Goal: Transaction & Acquisition: Purchase product/service

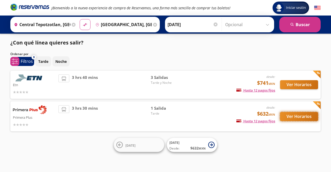
click at [289, 118] on button "Ver Horarios" at bounding box center [299, 116] width 38 height 9
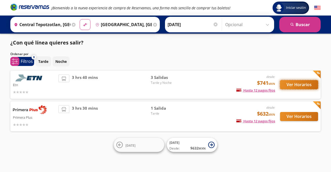
click at [284, 84] on button "Ver Horarios" at bounding box center [299, 84] width 38 height 9
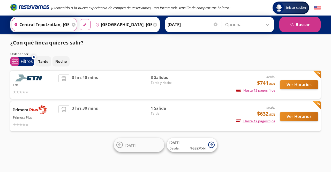
click at [52, 25] on input "Central Tepotzotlan, [GEOGRAPHIC_DATA]" at bounding box center [41, 24] width 58 height 13
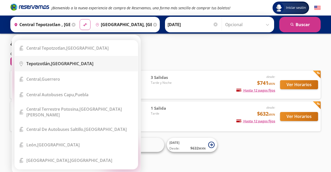
click at [53, 66] on div "[GEOGRAPHIC_DATA], [GEOGRAPHIC_DATA]" at bounding box center [59, 64] width 67 height 6
type input "[GEOGRAPHIC_DATA], [GEOGRAPHIC_DATA]"
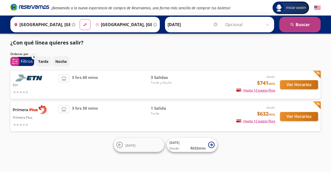
click at [311, 27] on button "search [GEOGRAPHIC_DATA]" at bounding box center [299, 24] width 41 height 15
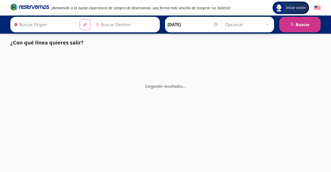
type input "[GEOGRAPHIC_DATA], [GEOGRAPHIC_DATA]"
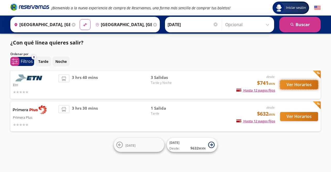
click at [300, 87] on button "Ver Horarios" at bounding box center [299, 84] width 38 height 9
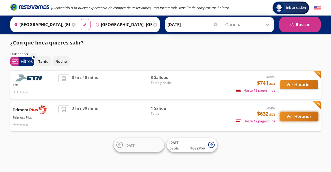
click at [289, 119] on button "Ver Horarios" at bounding box center [299, 116] width 38 height 9
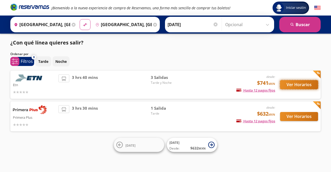
click at [295, 87] on button "Ver Horarios" at bounding box center [299, 84] width 38 height 9
click at [89, 119] on span "3 hrs 30 mins" at bounding box center [85, 116] width 26 height 22
click at [72, 24] on icon at bounding box center [74, 25] width 4 height 4
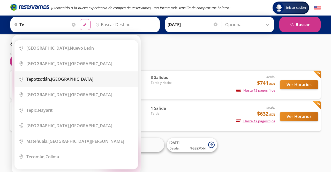
click at [101, 81] on div "[GEOGRAPHIC_DATA], [GEOGRAPHIC_DATA]" at bounding box center [79, 79] width 107 height 6
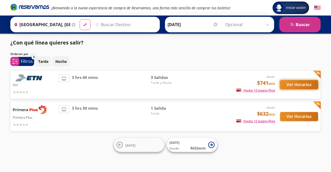
click at [299, 88] on button "Ver Horarios" at bounding box center [299, 84] width 38 height 9
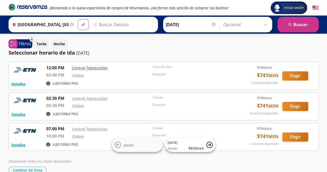
click at [84, 68] on link "Central Tepotzotlan" at bounding box center [89, 67] width 35 height 5
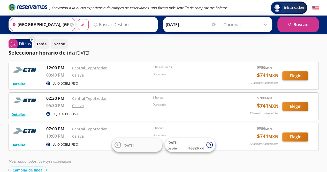
click at [60, 22] on input "[GEOGRAPHIC_DATA], [GEOGRAPHIC_DATA]" at bounding box center [39, 24] width 58 height 13
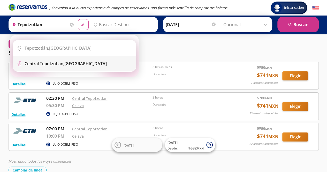
click at [74, 62] on div "Central Tepotzotlan, [GEOGRAPHIC_DATA]" at bounding box center [66, 64] width 82 height 6
type input "Central Tepotzotlan, [GEOGRAPHIC_DATA]"
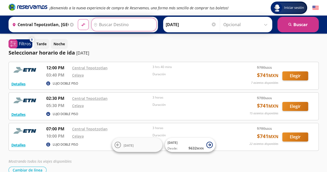
click at [104, 24] on input "Destino" at bounding box center [123, 24] width 64 height 13
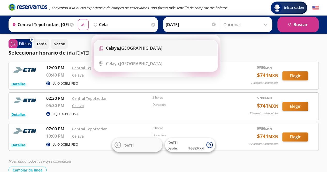
click at [122, 52] on li "Terminal Icon" at bounding box center [155, 47] width 123 height 15
type input "[GEOGRAPHIC_DATA], [GEOGRAPHIC_DATA]"
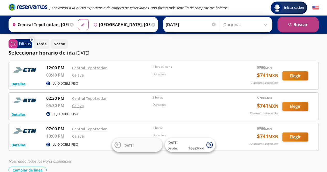
click at [282, 26] on button "search [GEOGRAPHIC_DATA]" at bounding box center [297, 24] width 41 height 15
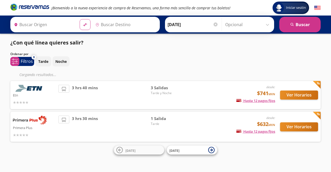
type input "Central Tepotzotlan, [GEOGRAPHIC_DATA]"
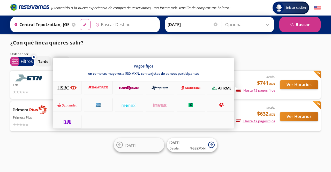
type input "[GEOGRAPHIC_DATA], [GEOGRAPHIC_DATA]"
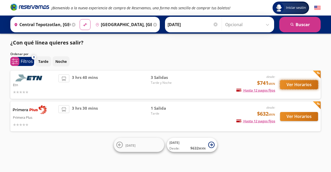
click at [290, 85] on button "Ver Horarios" at bounding box center [299, 84] width 38 height 9
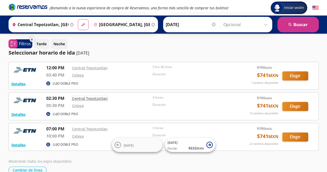
click at [95, 98] on link "Central Tepotzotlan" at bounding box center [89, 98] width 35 height 5
click at [72, 23] on icon at bounding box center [72, 25] width 4 height 4
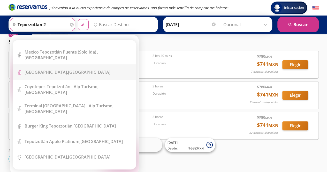
scroll to position [10, 0]
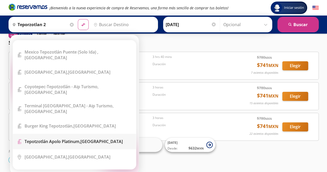
click at [81, 134] on li "Terminal Icon" at bounding box center [74, 141] width 123 height 15
type input "Tepotzotlán Apolo Platinum, [GEOGRAPHIC_DATA]"
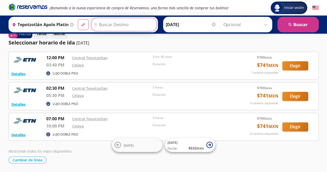
click at [117, 27] on input "Destino" at bounding box center [123, 24] width 64 height 13
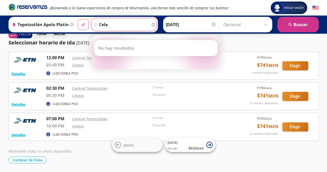
type input "cela"
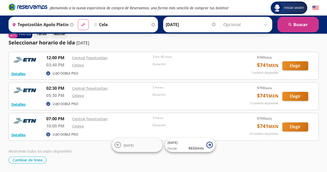
click at [70, 26] on icon at bounding box center [72, 25] width 4 height 4
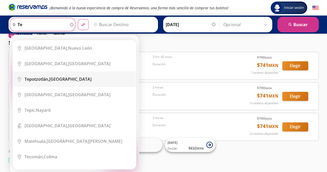
scroll to position [0, 0]
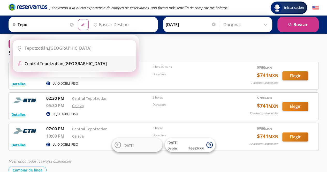
click at [87, 64] on div "Central Tepotzotlan, [GEOGRAPHIC_DATA]" at bounding box center [78, 64] width 107 height 6
type input "Central Tepotzotlan, [GEOGRAPHIC_DATA]"
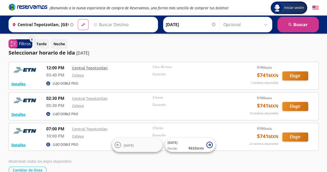
click at [87, 67] on link "Central Tepotzotlan" at bounding box center [89, 67] width 35 height 5
click at [283, 103] on button "Elegir" at bounding box center [295, 106] width 26 height 9
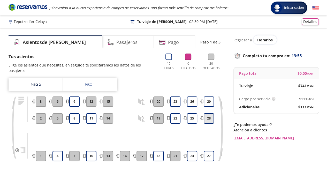
scroll to position [17, 0]
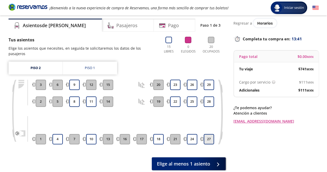
click at [211, 136] on button "27" at bounding box center [209, 139] width 10 height 10
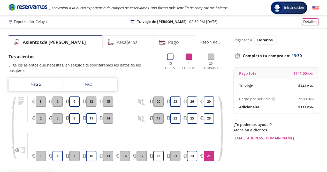
scroll to position [44, 0]
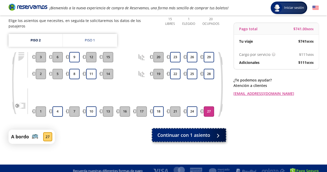
click at [189, 133] on span "Continuar con 1 asiento" at bounding box center [183, 134] width 53 height 7
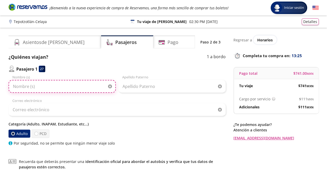
click at [68, 88] on input "Nombre (s)" at bounding box center [62, 86] width 107 height 13
type input "America Arleth"
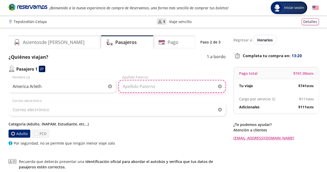
click at [122, 90] on input "Apellido Paterno" at bounding box center [171, 86] width 107 height 13
type input "[PERSON_NAME]"
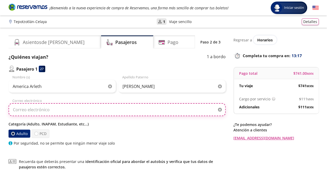
click at [112, 110] on input "Correo electrónico" at bounding box center [117, 109] width 217 height 13
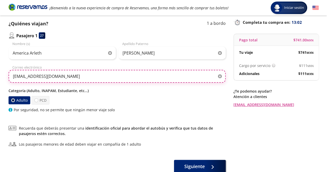
scroll to position [34, 0]
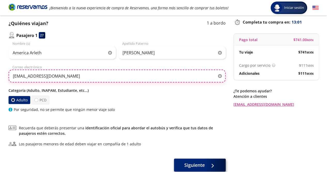
type input "[EMAIL_ADDRESS][DOMAIN_NAME]"
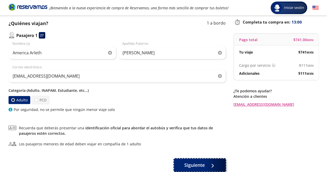
click at [211, 159] on button "Siguiente" at bounding box center [200, 164] width 52 height 13
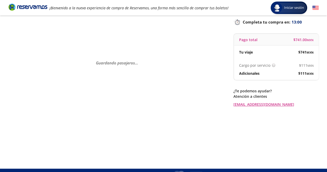
scroll to position [0, 0]
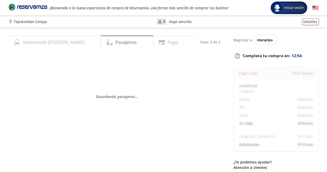
select select "MX"
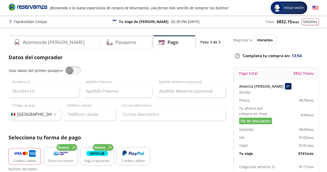
click at [68, 74] on div "Usar datos del primer pasajero Nombre (s) Apellido [PERSON_NAME] Apellido Mater…" at bounding box center [117, 93] width 217 height 54
click at [67, 71] on span at bounding box center [72, 70] width 15 height 8
click at [65, 66] on input "checkbox" at bounding box center [65, 66] width 0 height 0
type input "America Arleth"
type input "[PERSON_NAME]"
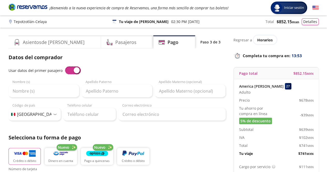
type input "[EMAIL_ADDRESS][DOMAIN_NAME]"
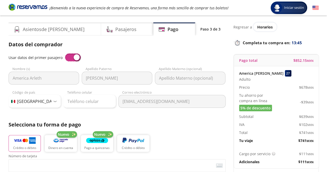
scroll to position [14, 0]
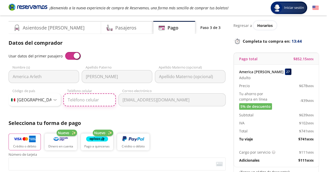
click at [90, 96] on input "Teléfono celular" at bounding box center [89, 99] width 52 height 13
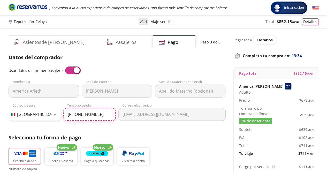
scroll to position [18, 0]
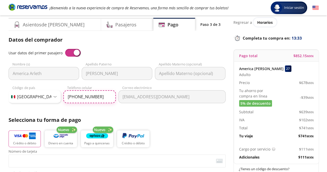
type input "[PHONE_NUMBER]"
click at [152, 126] on div "Selecciona tu forma de pago Crédito o débito Nuevo Dinero en cuenta Nuevo Pago …" at bounding box center [117, 133] width 217 height 34
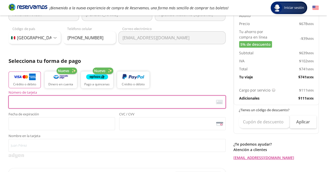
scroll to position [77, 0]
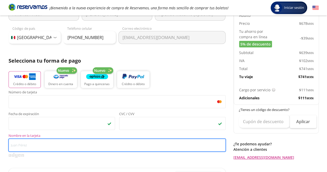
click at [84, 146] on input "Nombre en la tarjeta" at bounding box center [117, 144] width 217 height 13
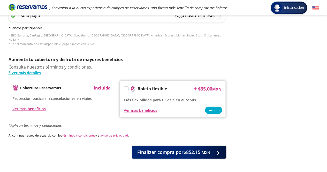
scroll to position [236, 0]
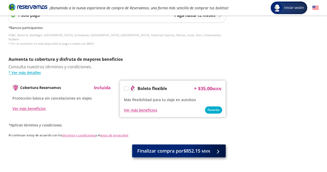
type input "America [PERSON_NAME]"
click at [169, 147] on span "Finalizar compra por $852.15 MXN" at bounding box center [173, 150] width 73 height 7
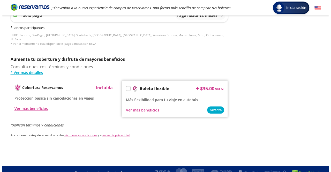
scroll to position [0, 0]
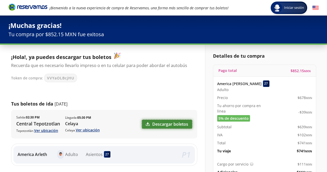
click at [154, 123] on link "Descargar boletos" at bounding box center [167, 124] width 50 height 9
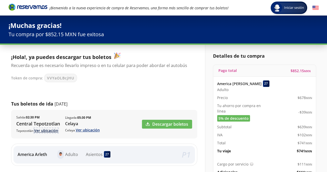
click at [52, 128] on link "Ver ubicación" at bounding box center [46, 130] width 24 height 5
